Goal: Go to known website: Go to known website

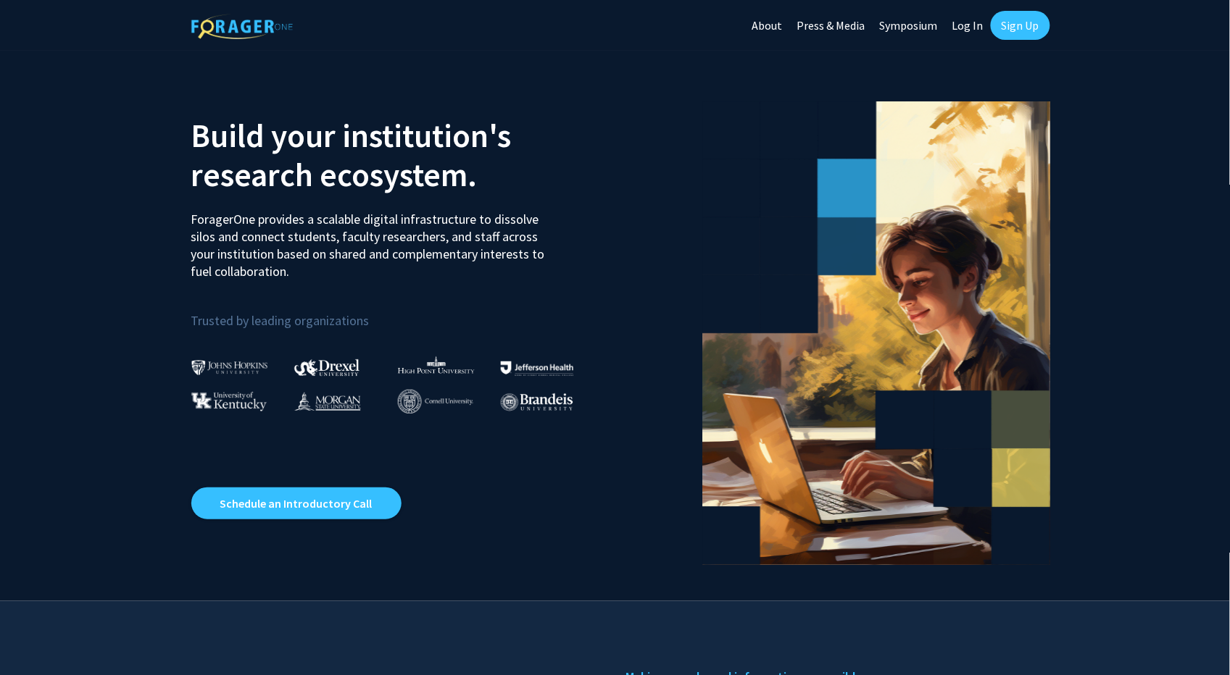
click at [972, 30] on link "Log In" at bounding box center [968, 25] width 46 height 51
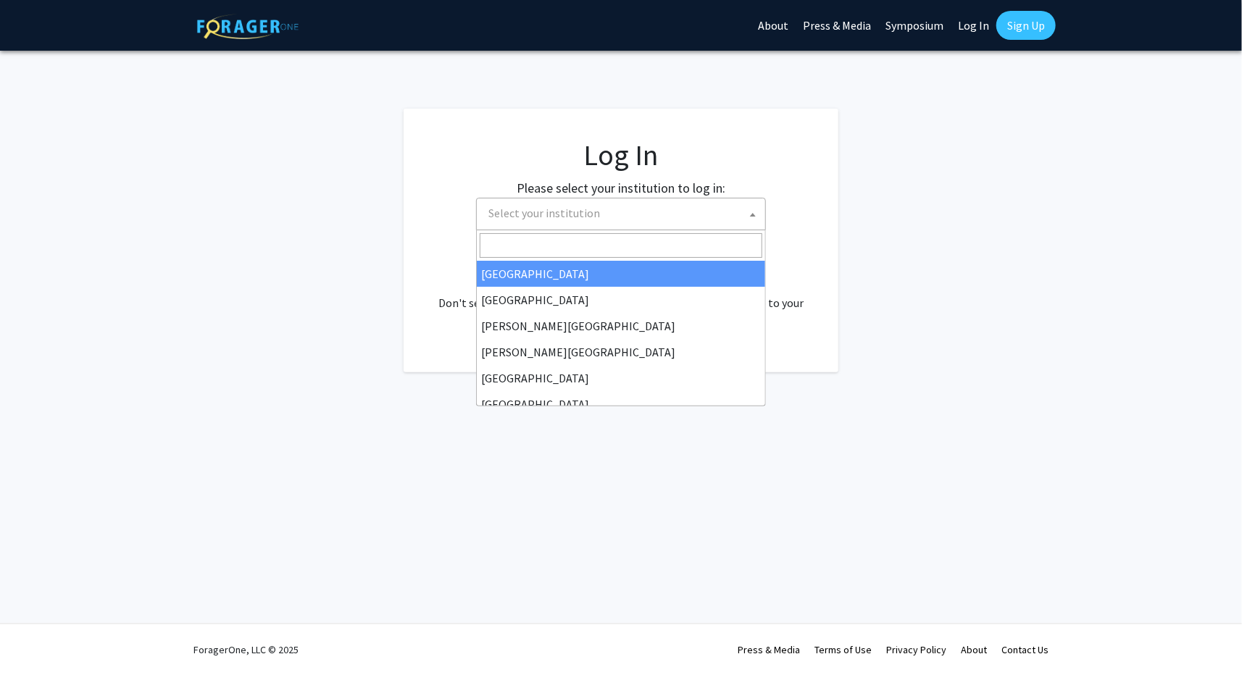
click at [756, 220] on span at bounding box center [753, 215] width 14 height 32
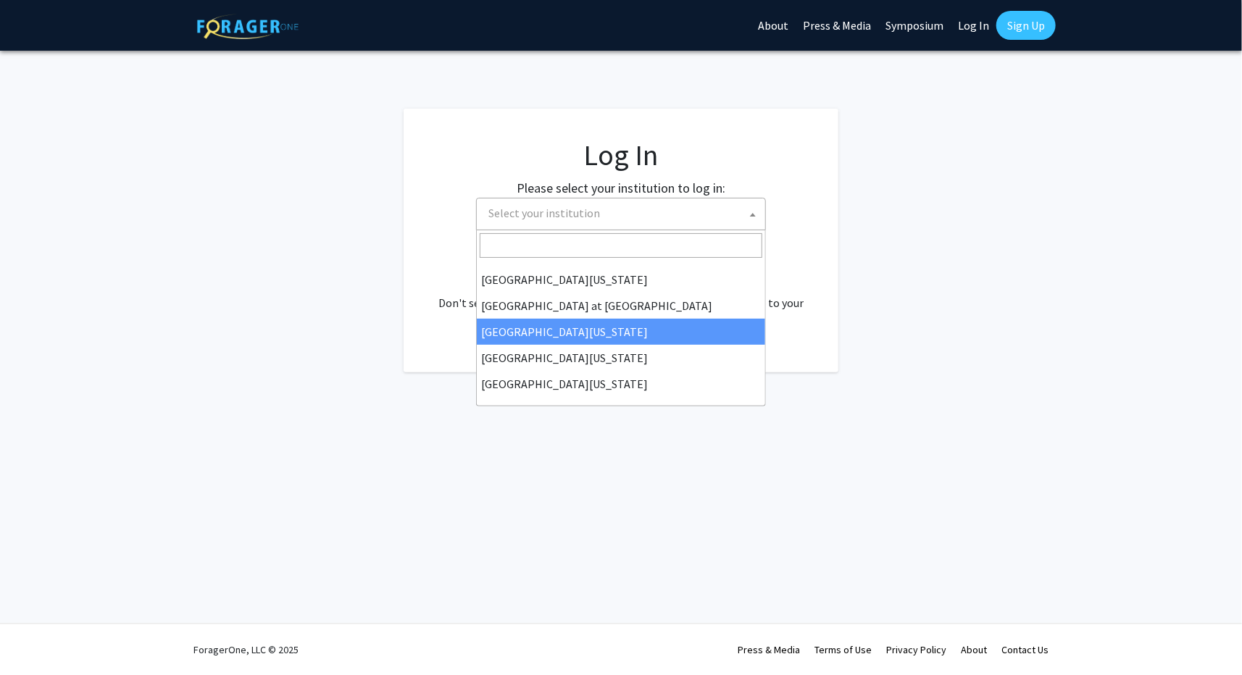
select select "13"
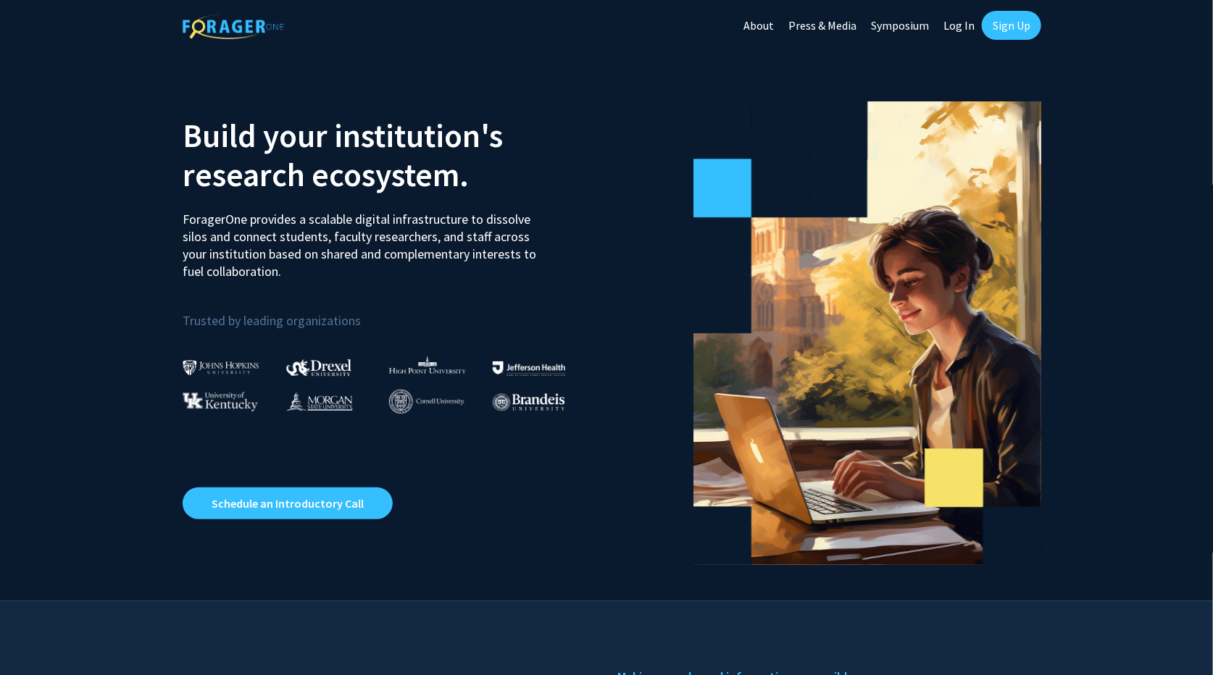
click at [953, 19] on link "Log In" at bounding box center [959, 25] width 46 height 51
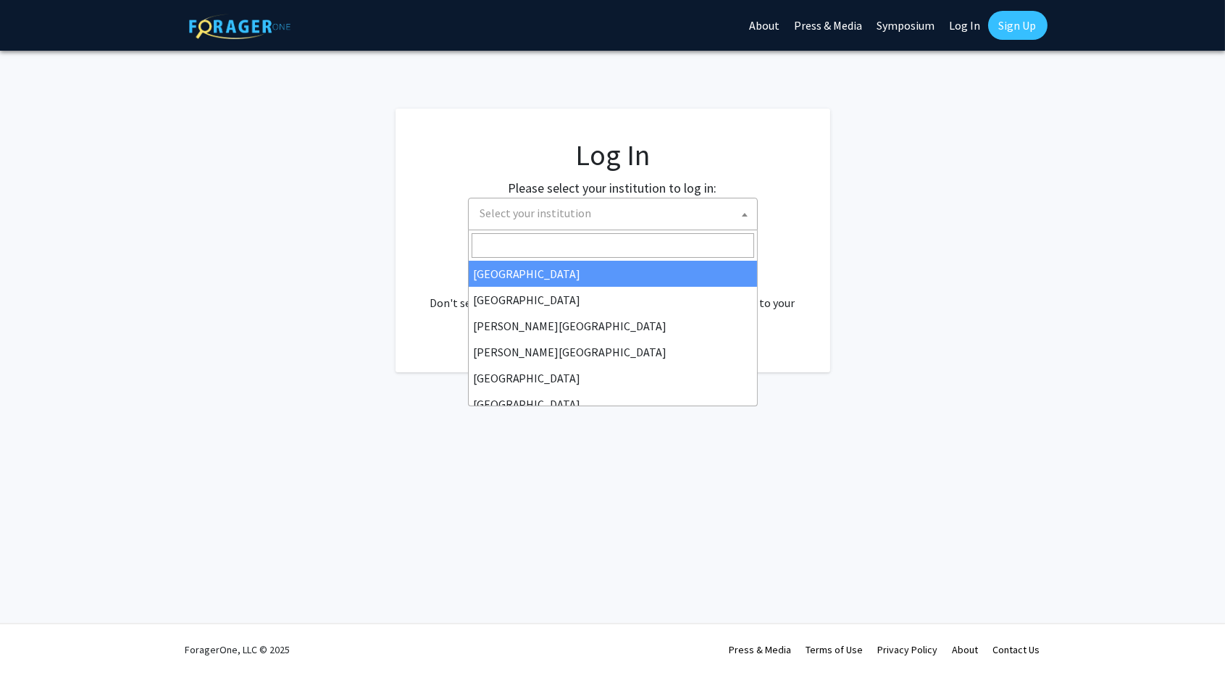
click at [714, 223] on span "Select your institution" at bounding box center [616, 214] width 283 height 30
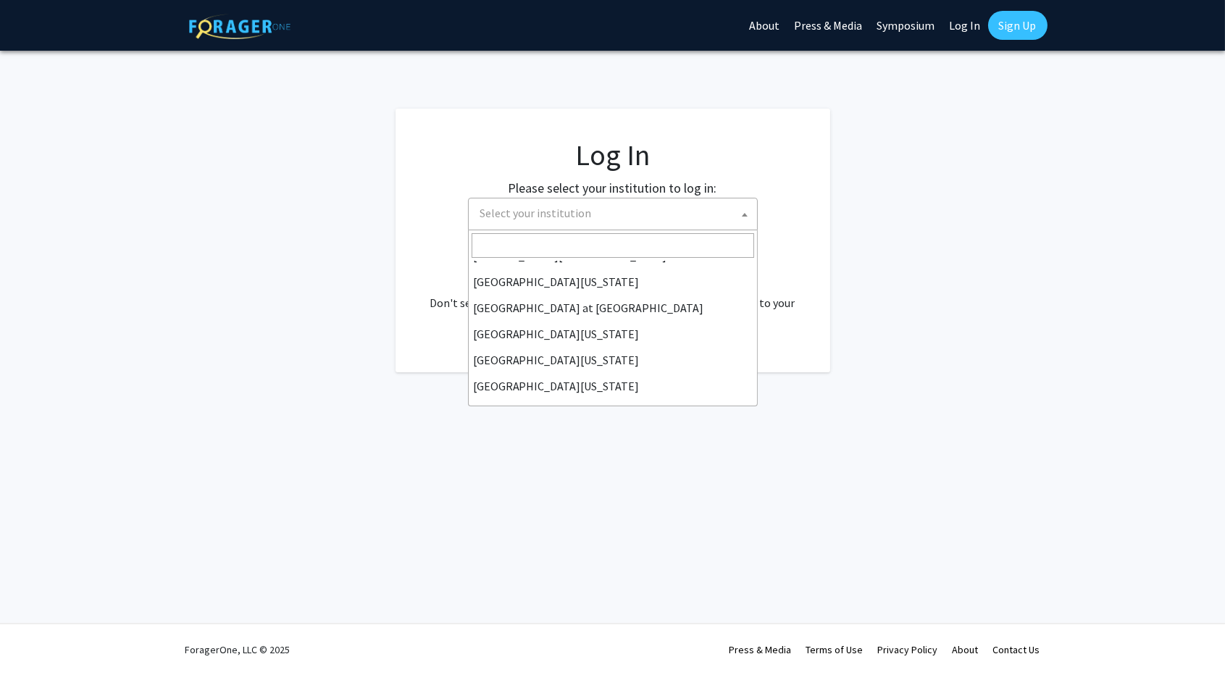
scroll to position [507, 0]
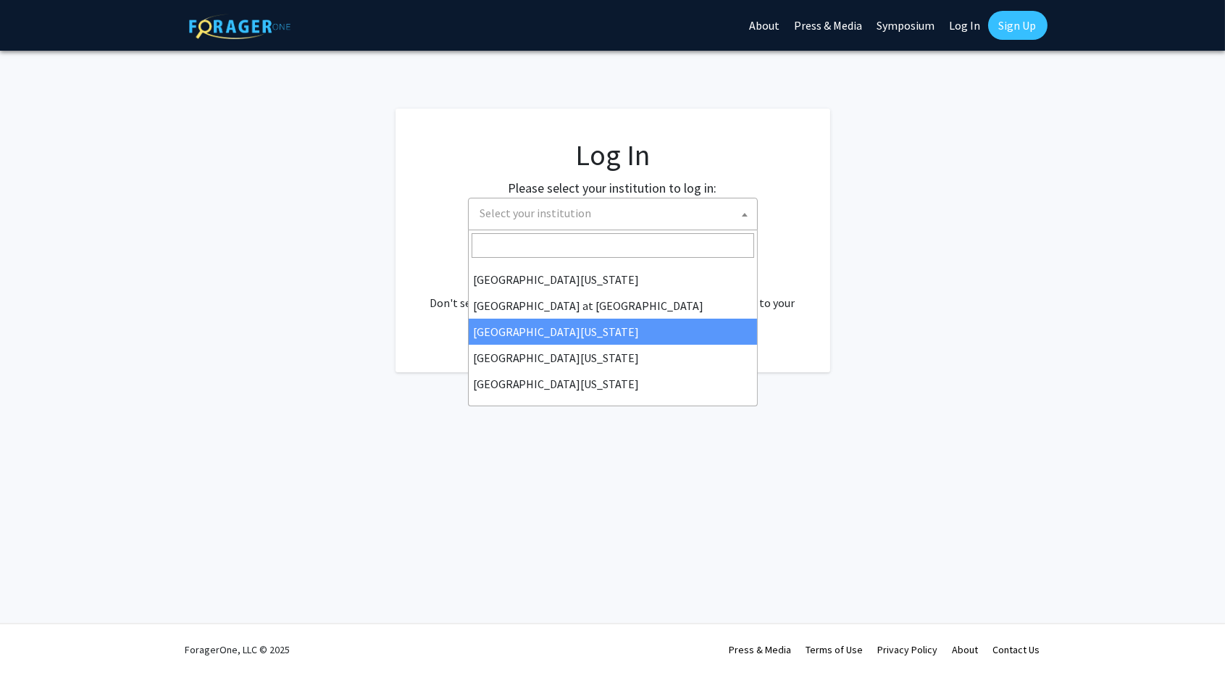
select select "13"
